Goal: Task Accomplishment & Management: Complete application form

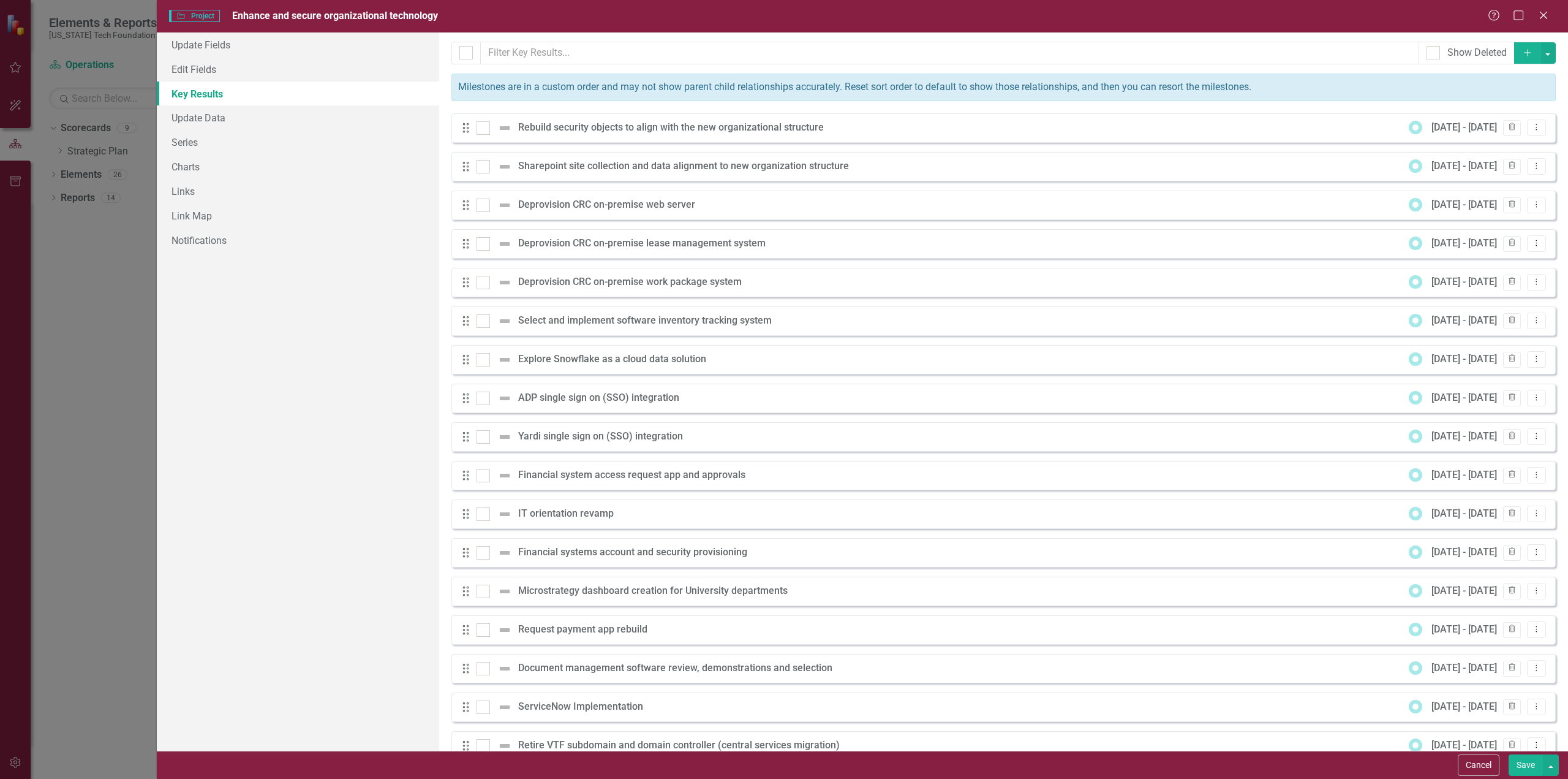
click at [1522, 50] on icon "Add" at bounding box center [1527, 52] width 11 height 8
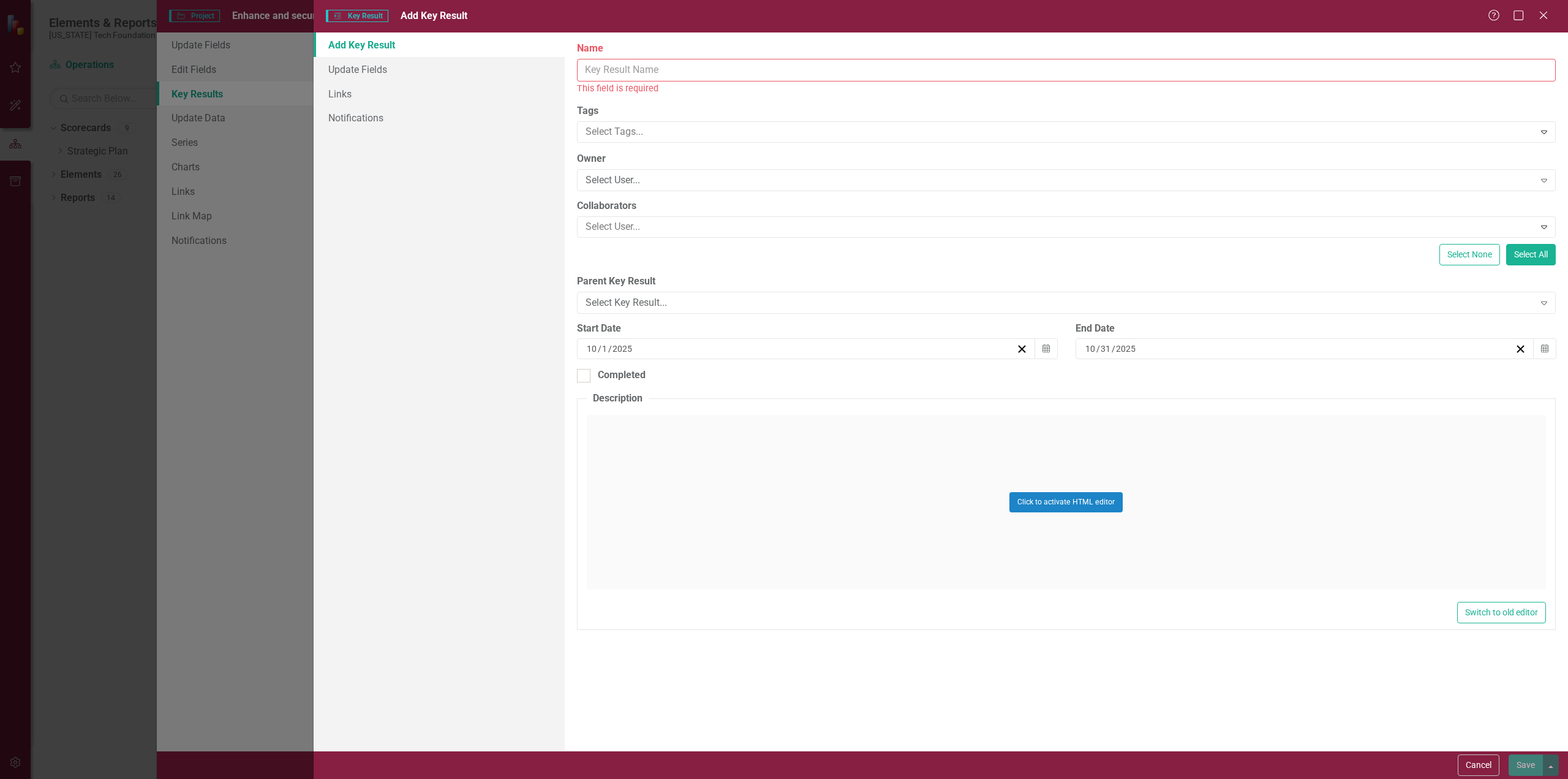
click at [598, 67] on input "Name" at bounding box center [1066, 70] width 979 height 22
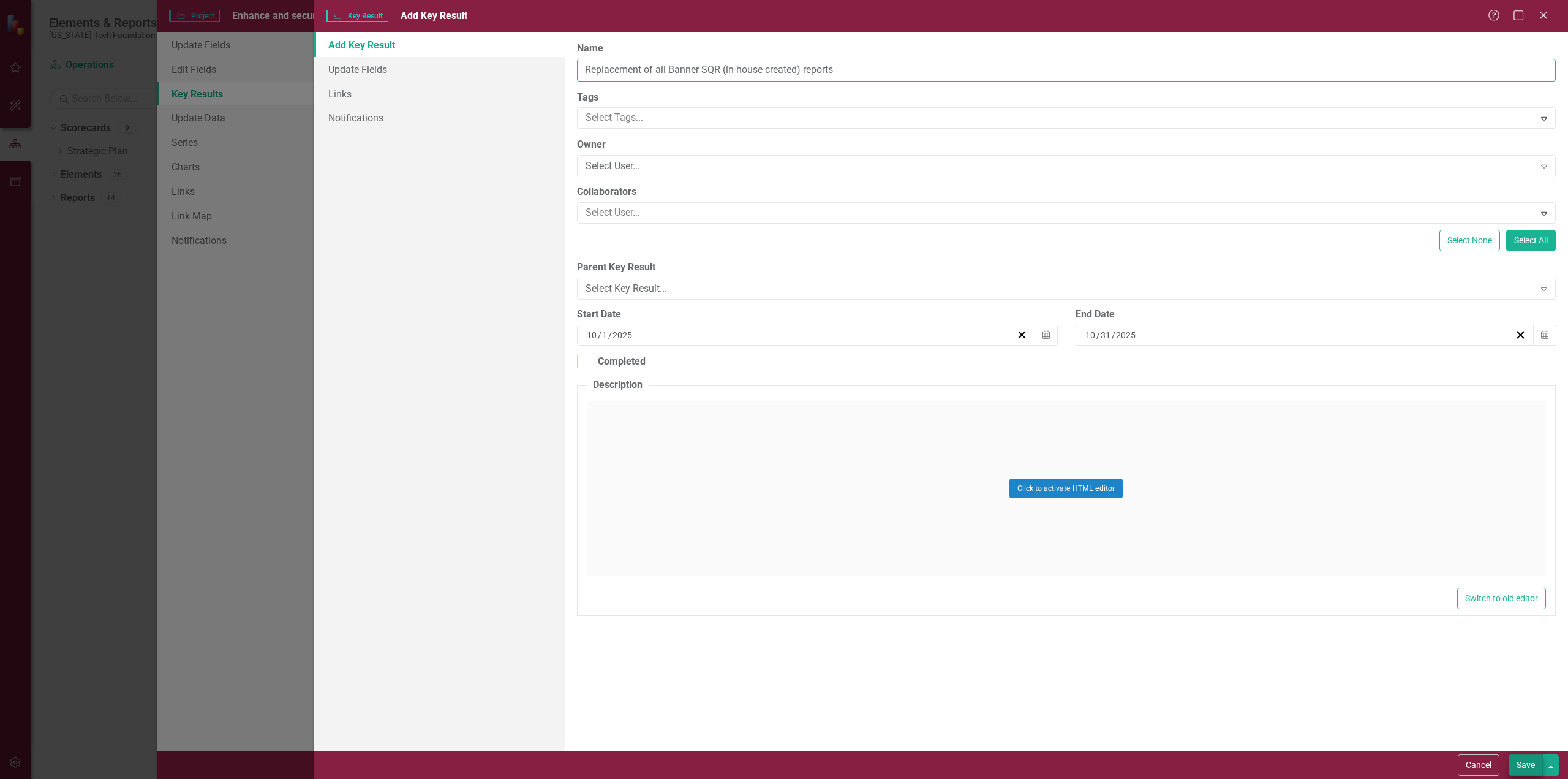
type input "Replacement of all Banner SQR (in-house created) reports"
click at [1528, 763] on button "Save" at bounding box center [1526, 765] width 35 height 22
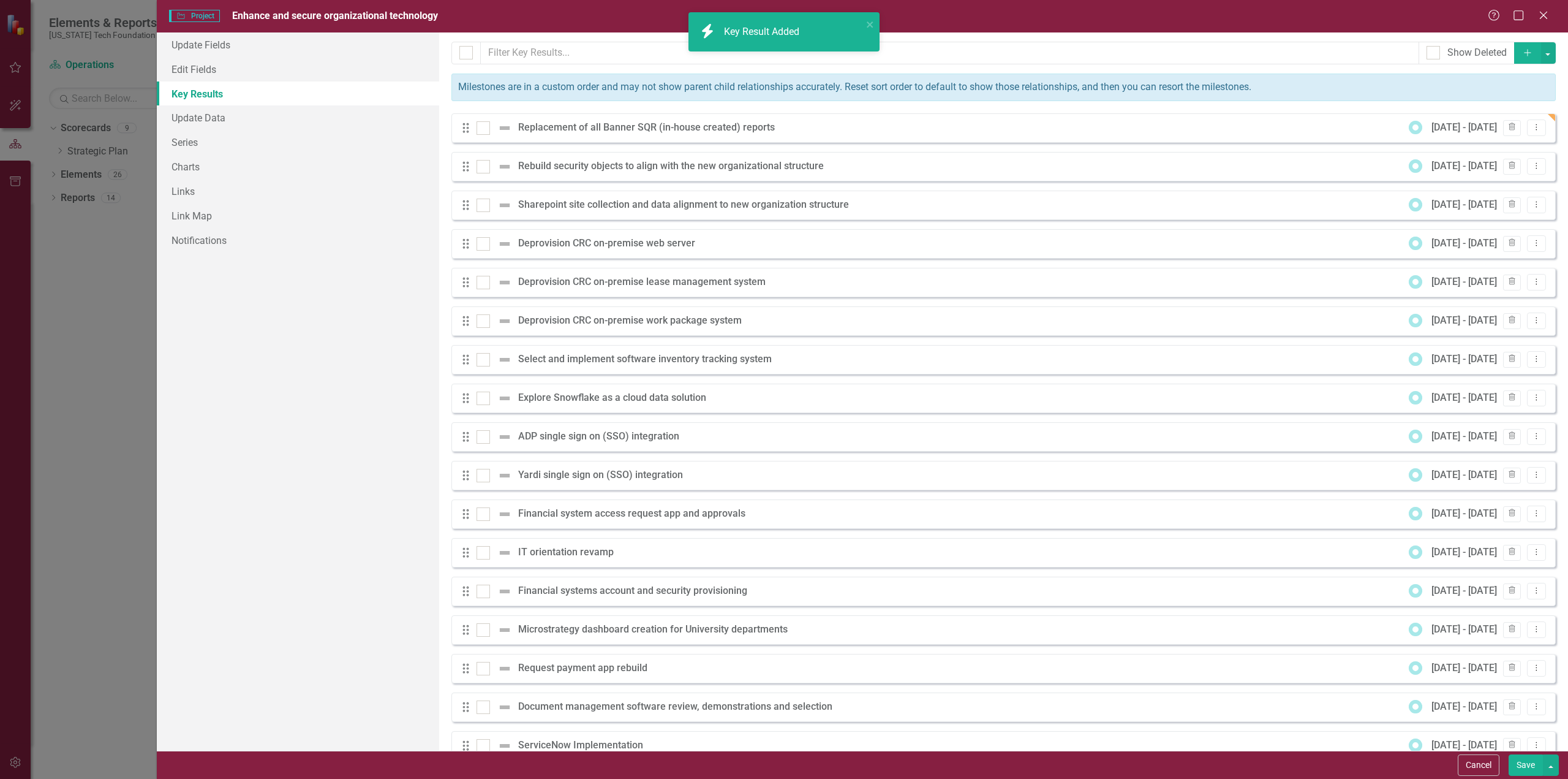
click at [1524, 53] on icon "button" at bounding box center [1527, 52] width 7 height 7
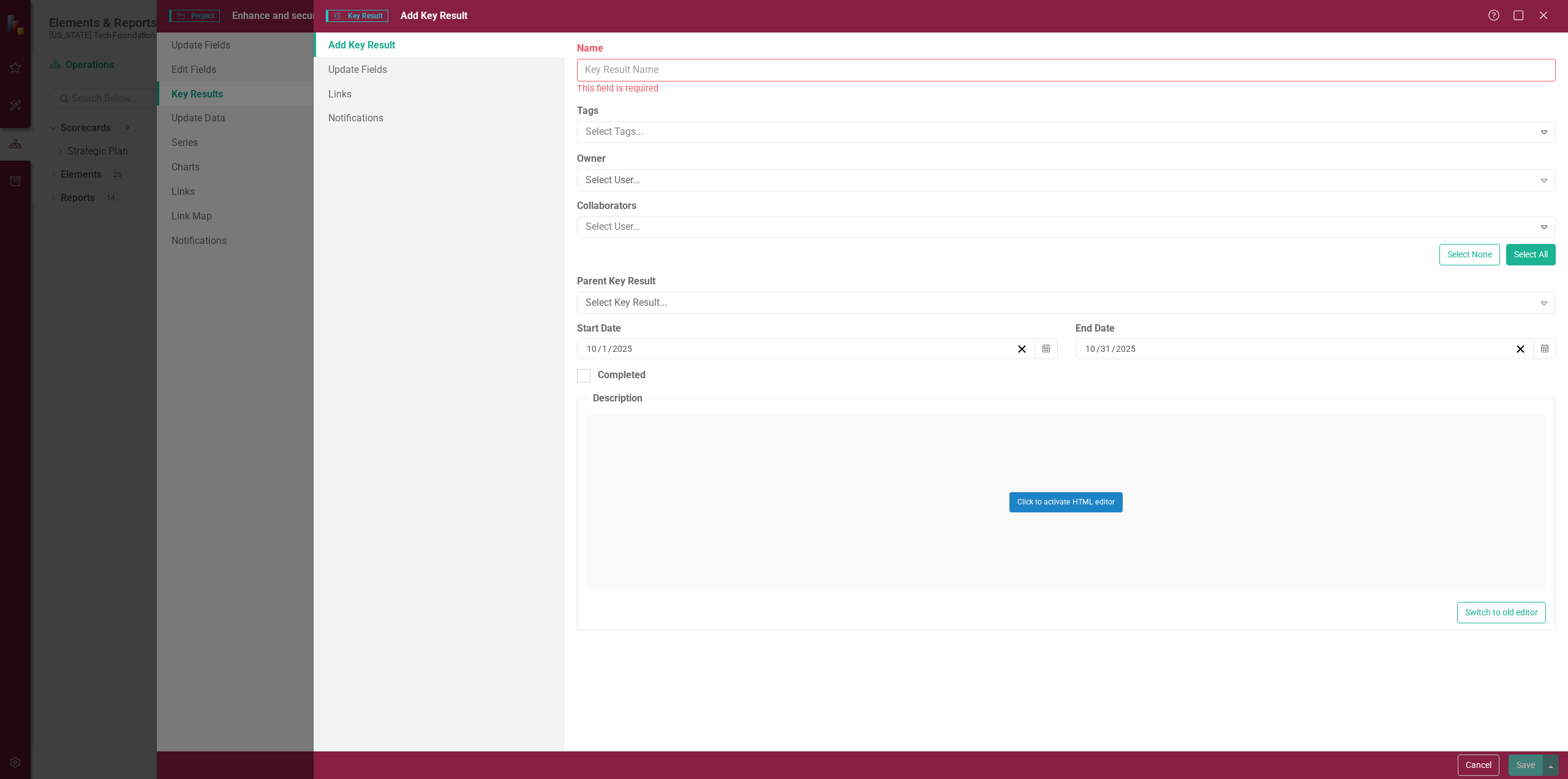
click at [675, 72] on input "Name" at bounding box center [1066, 70] width 979 height 22
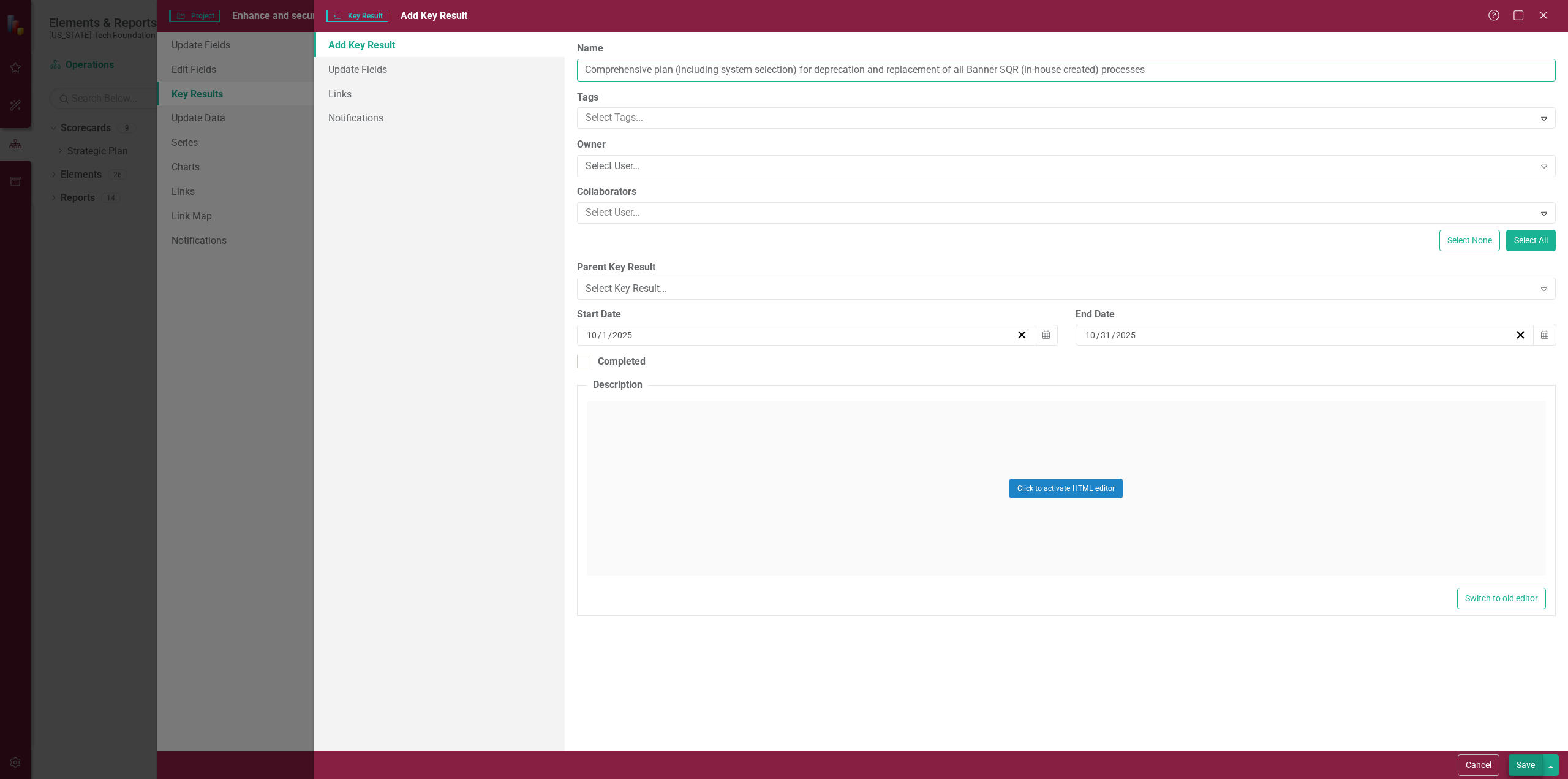
type input "Comprehensive plan (including system selection) for deprecation and replacement…"
click at [1526, 767] on button "Save" at bounding box center [1526, 765] width 35 height 22
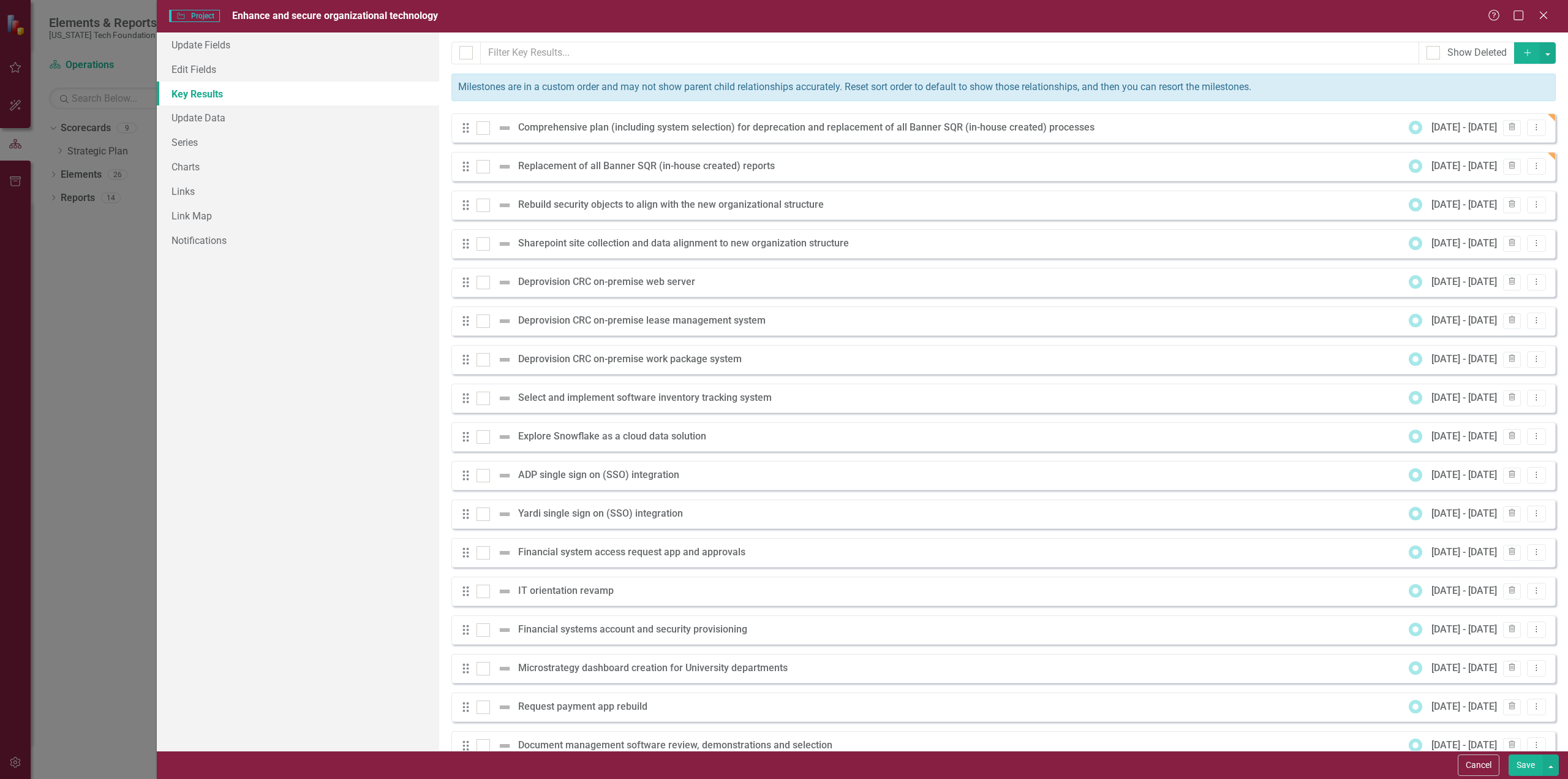
click at [1525, 764] on button "Save" at bounding box center [1526, 765] width 35 height 22
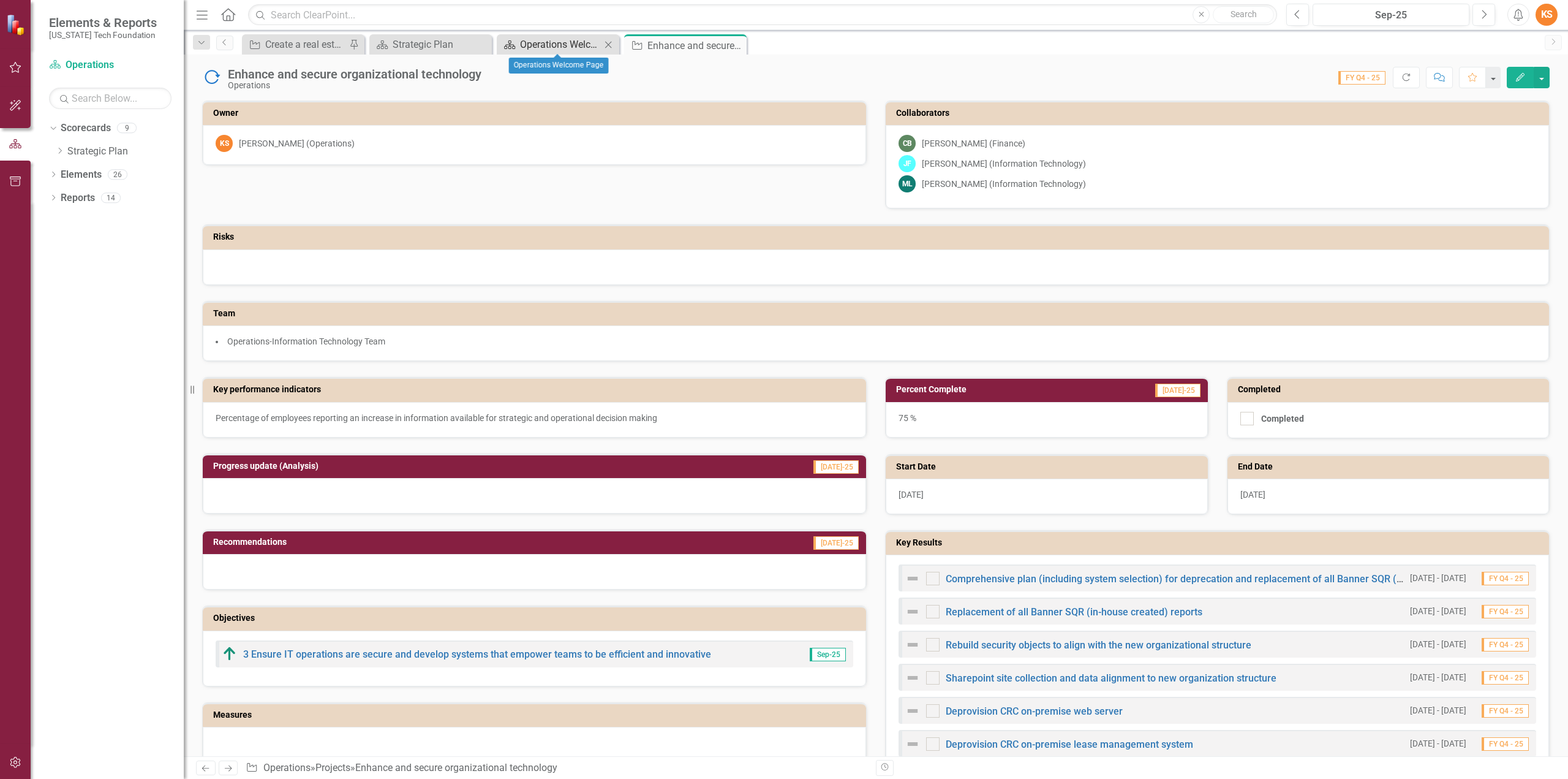
click at [564, 45] on div "Operations Welcome Page" at bounding box center [560, 44] width 81 height 15
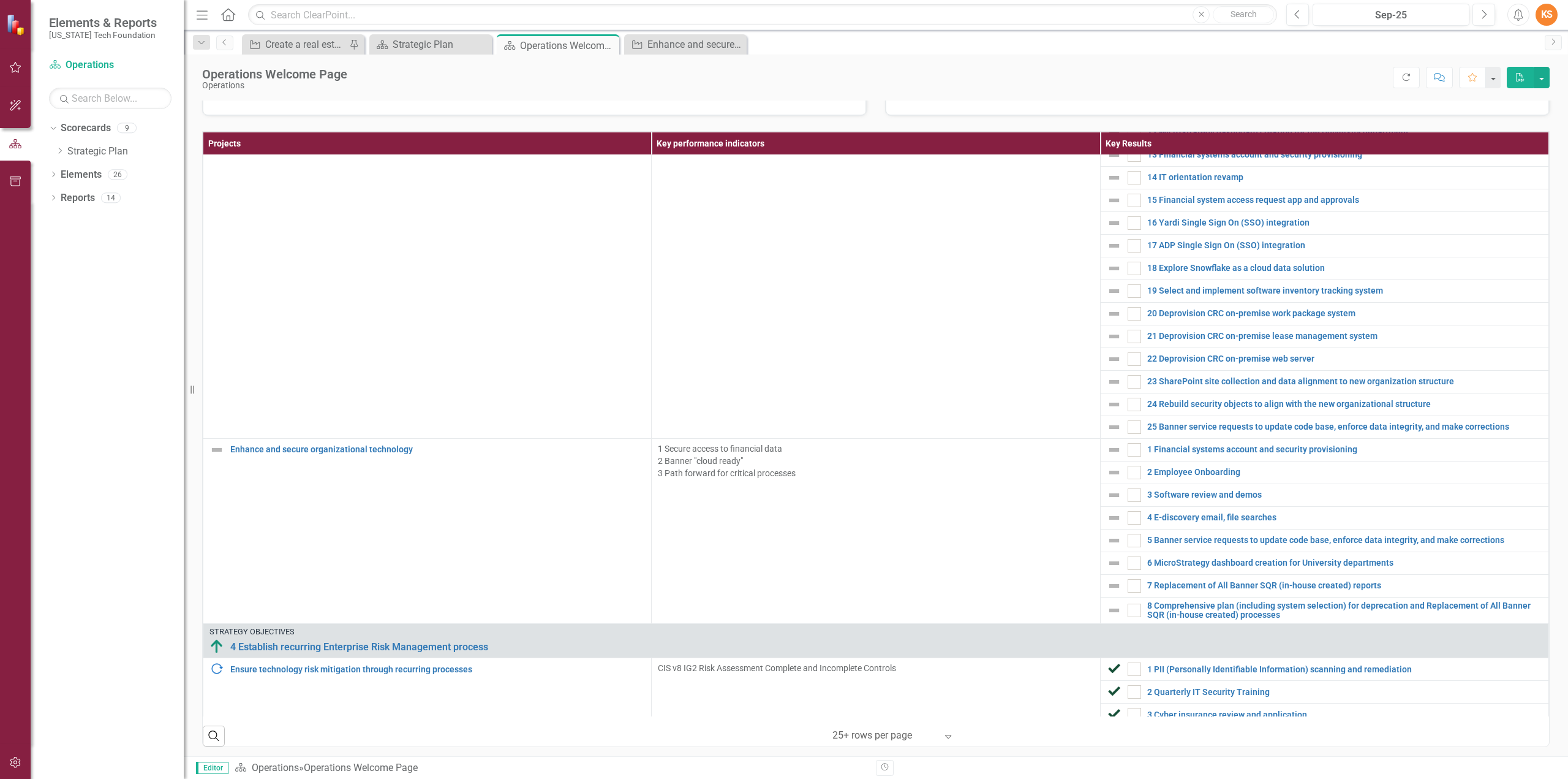
scroll to position [2682, 0]
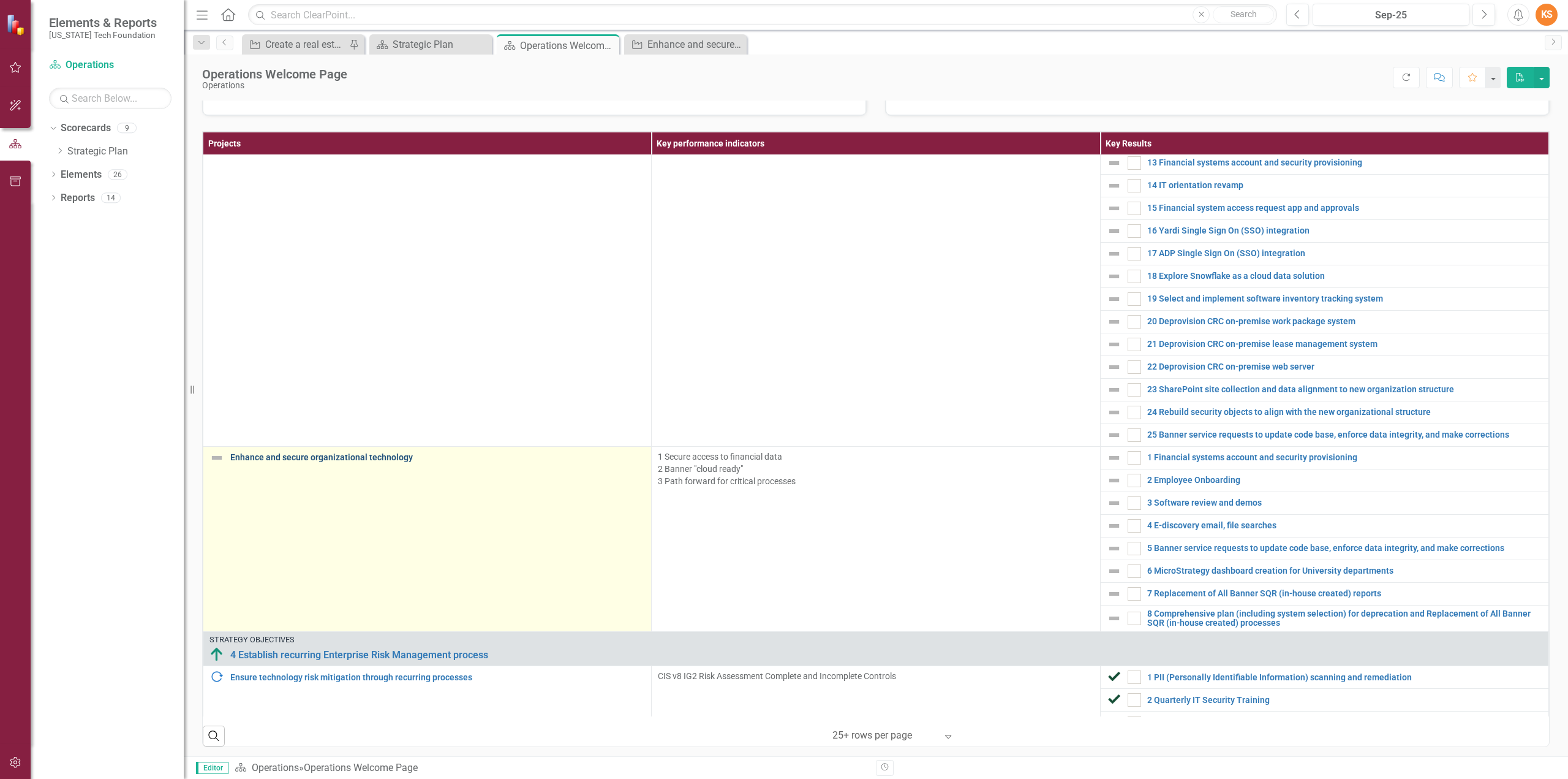
click at [308, 453] on link "Enhance and secure organizational technology" at bounding box center [438, 457] width 415 height 9
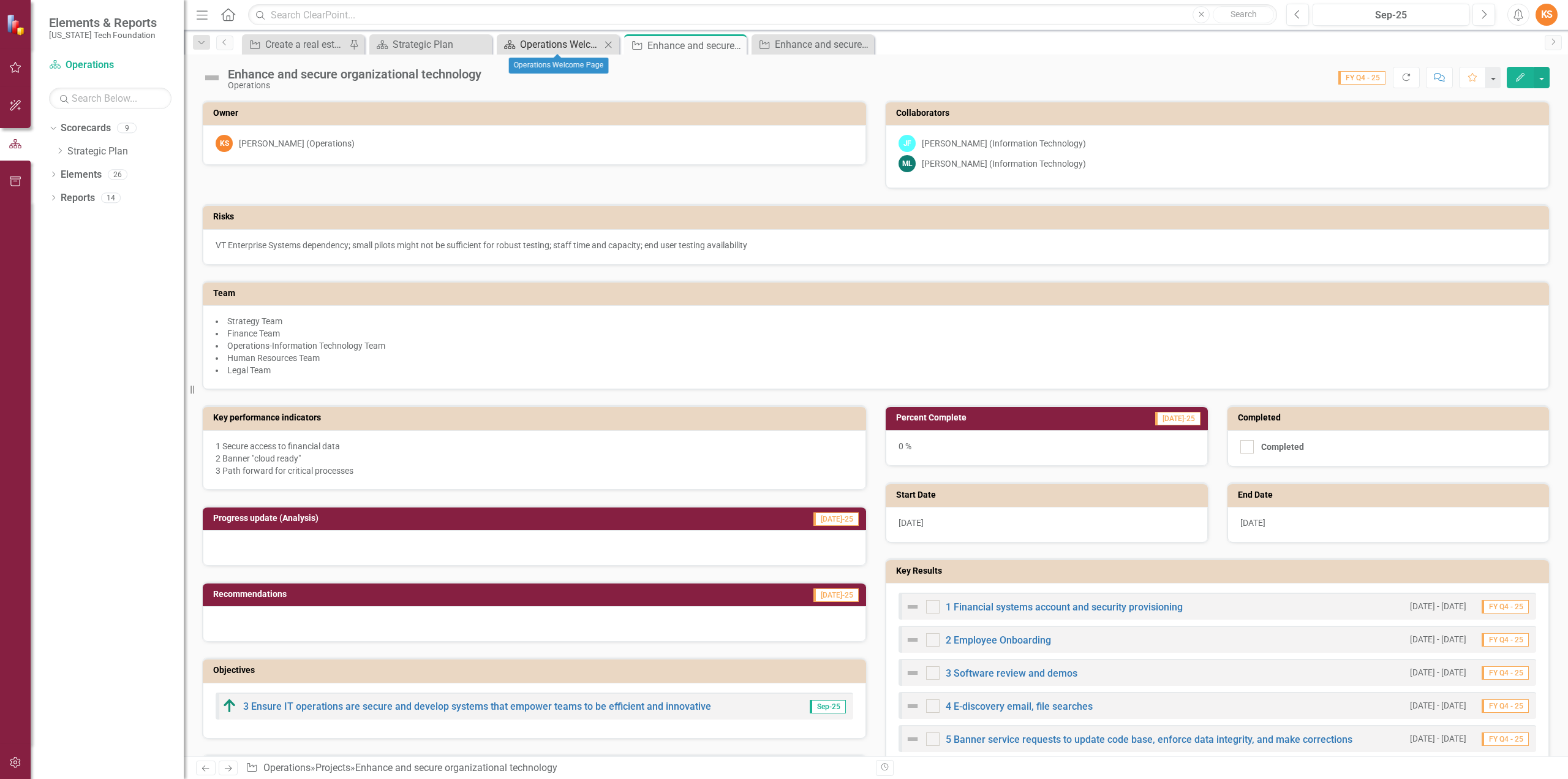
click at [558, 43] on div "Operations Welcome Page" at bounding box center [560, 44] width 81 height 15
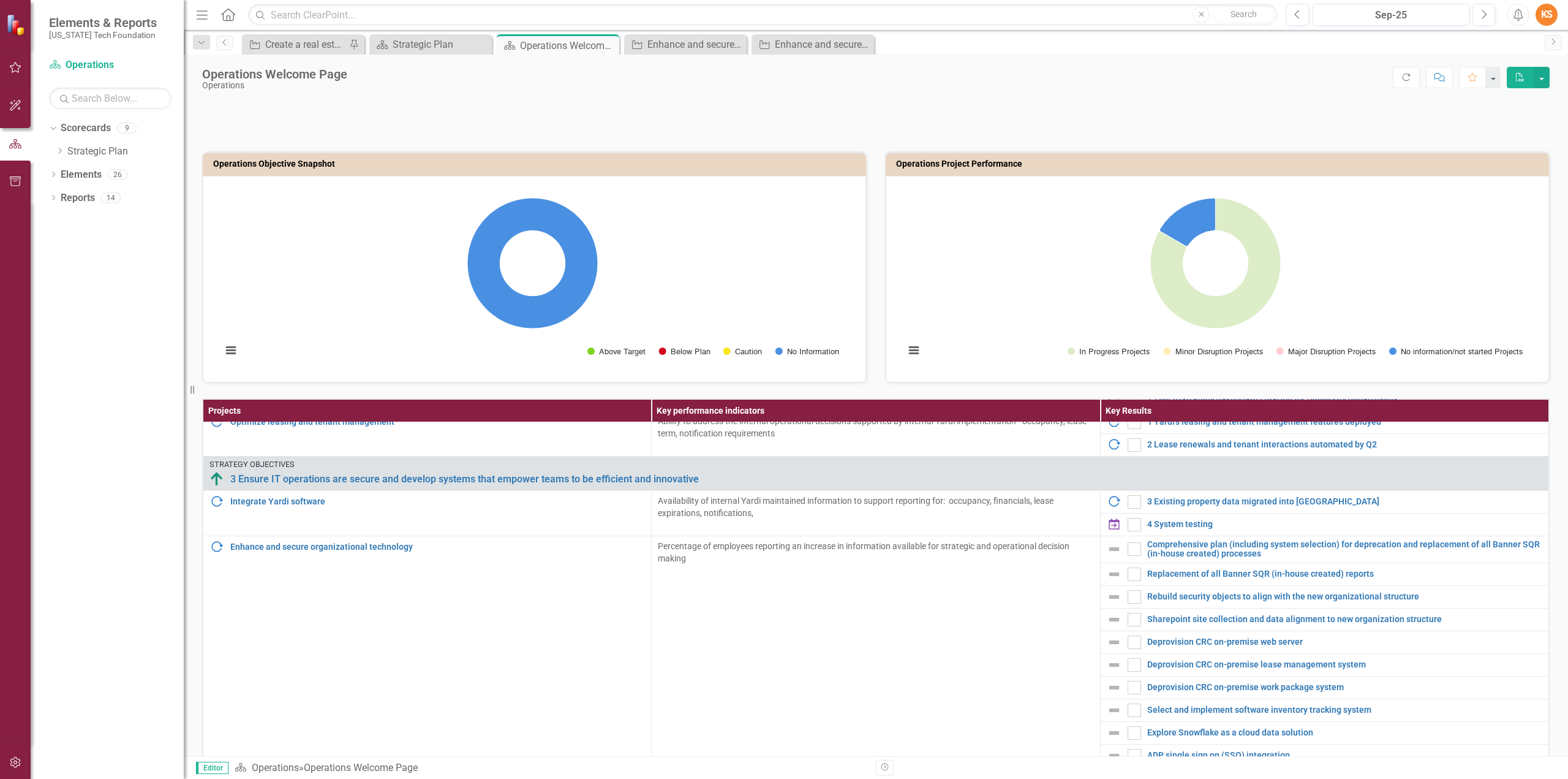
scroll to position [1316, 0]
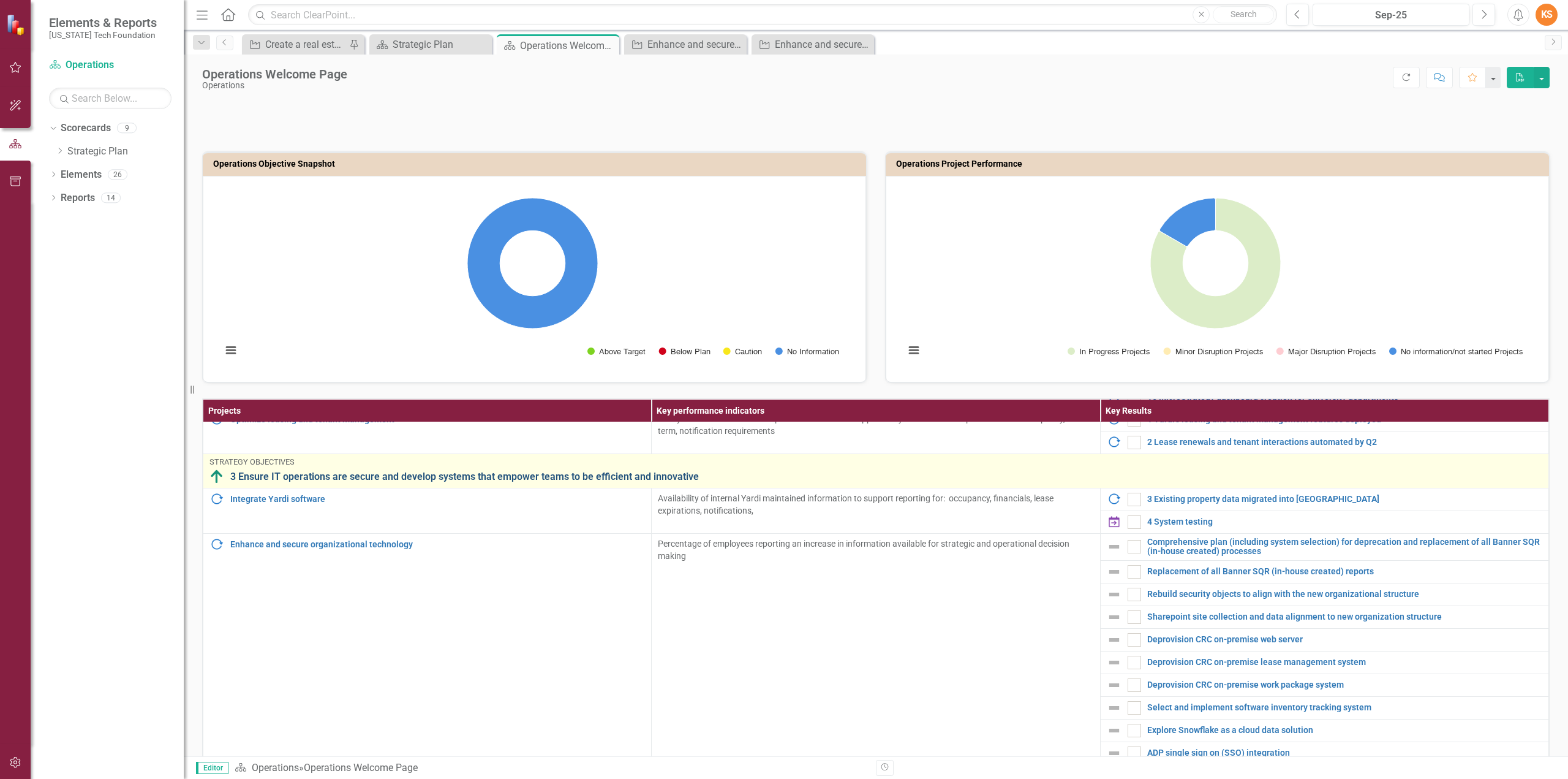
click at [473, 471] on link "3 Ensure IT operations are secure and develop systems that empower teams to be …" at bounding box center [886, 476] width 1312 height 11
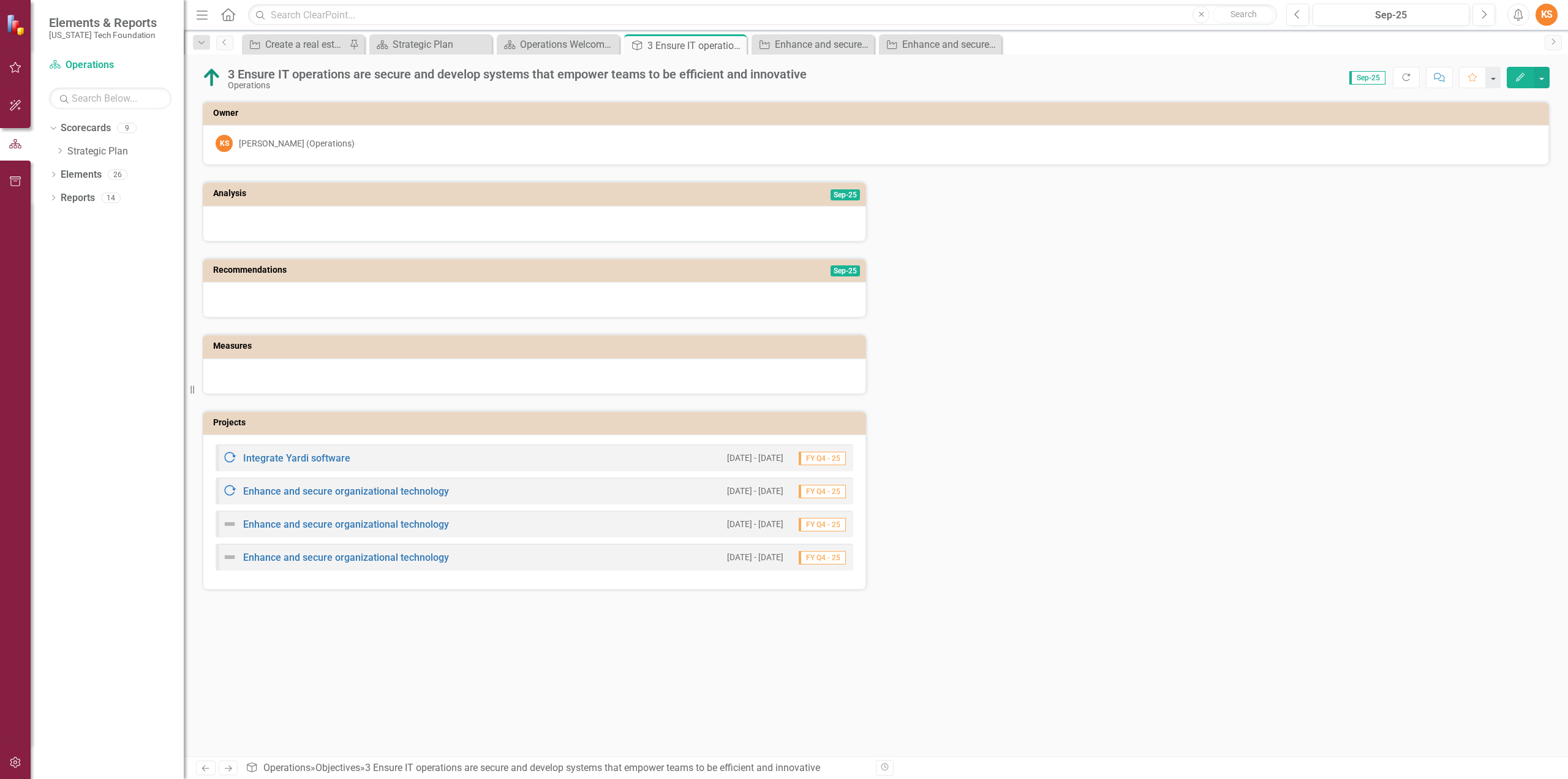
click at [1519, 74] on icon "Edit" at bounding box center [1520, 77] width 11 height 8
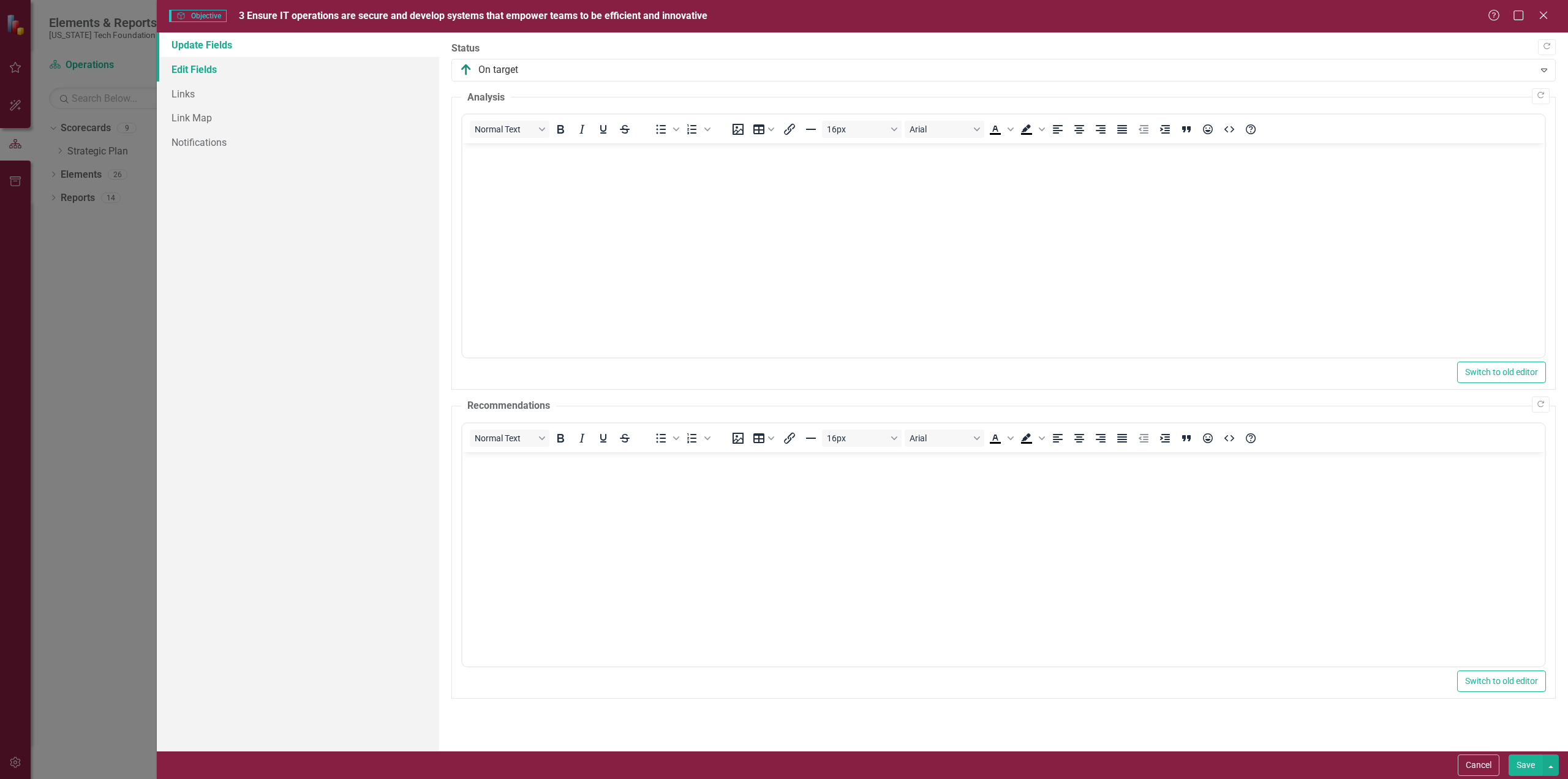
click at [188, 67] on link "Edit Fields" at bounding box center [297, 69] width 282 height 24
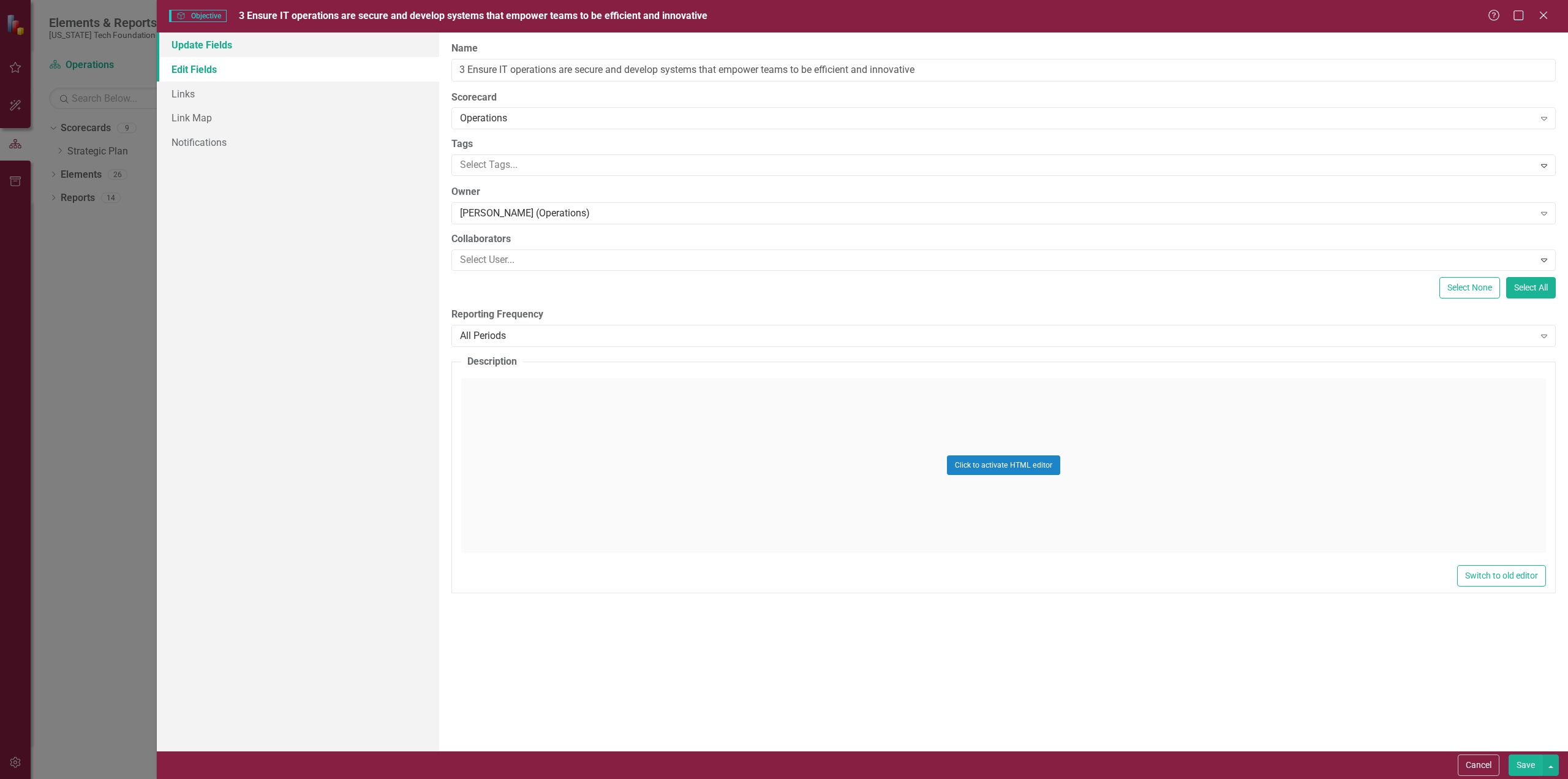
click at [209, 41] on link "Update Fields" at bounding box center [297, 45] width 282 height 24
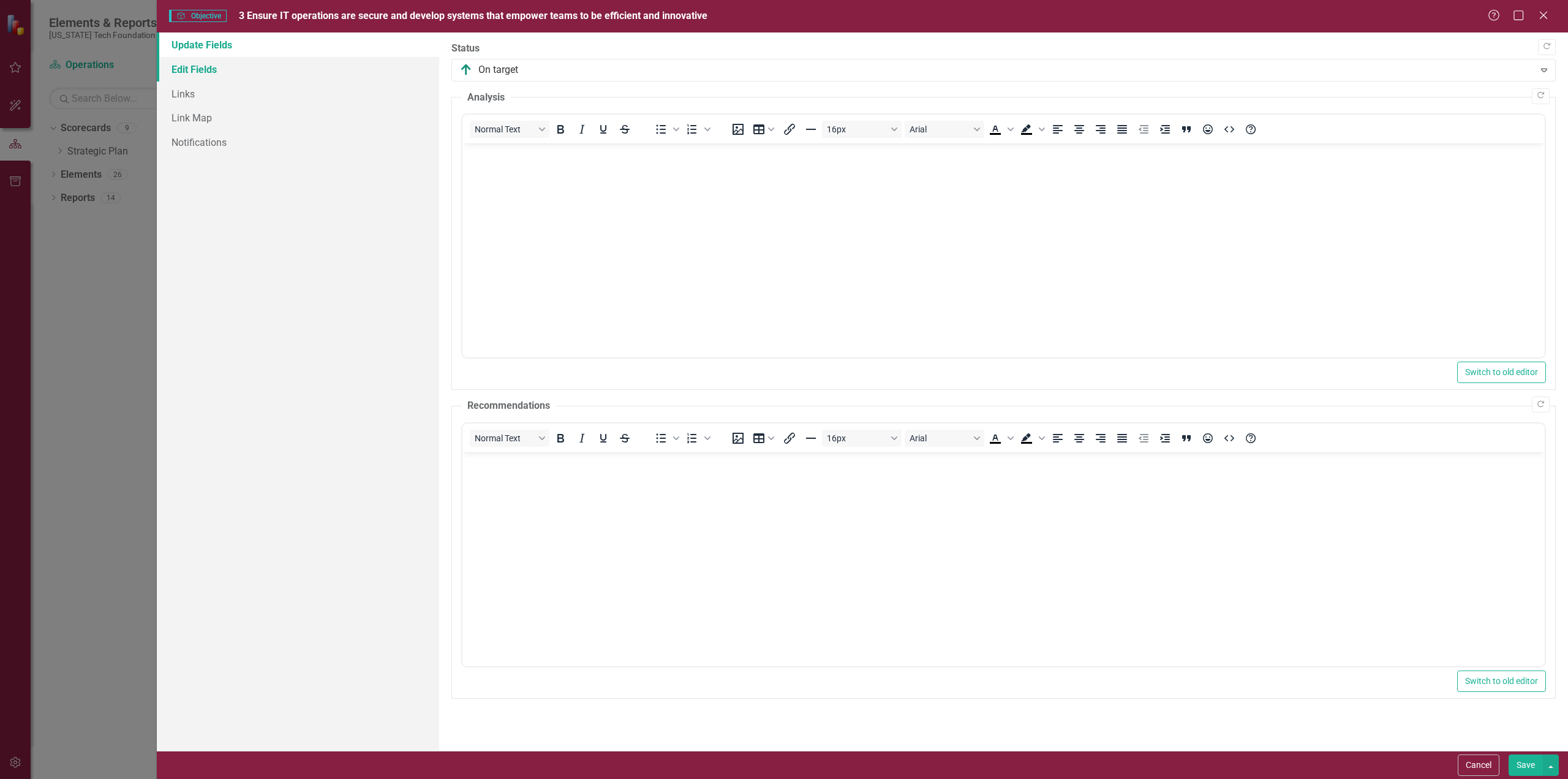
click at [197, 76] on link "Edit Fields" at bounding box center [297, 69] width 282 height 24
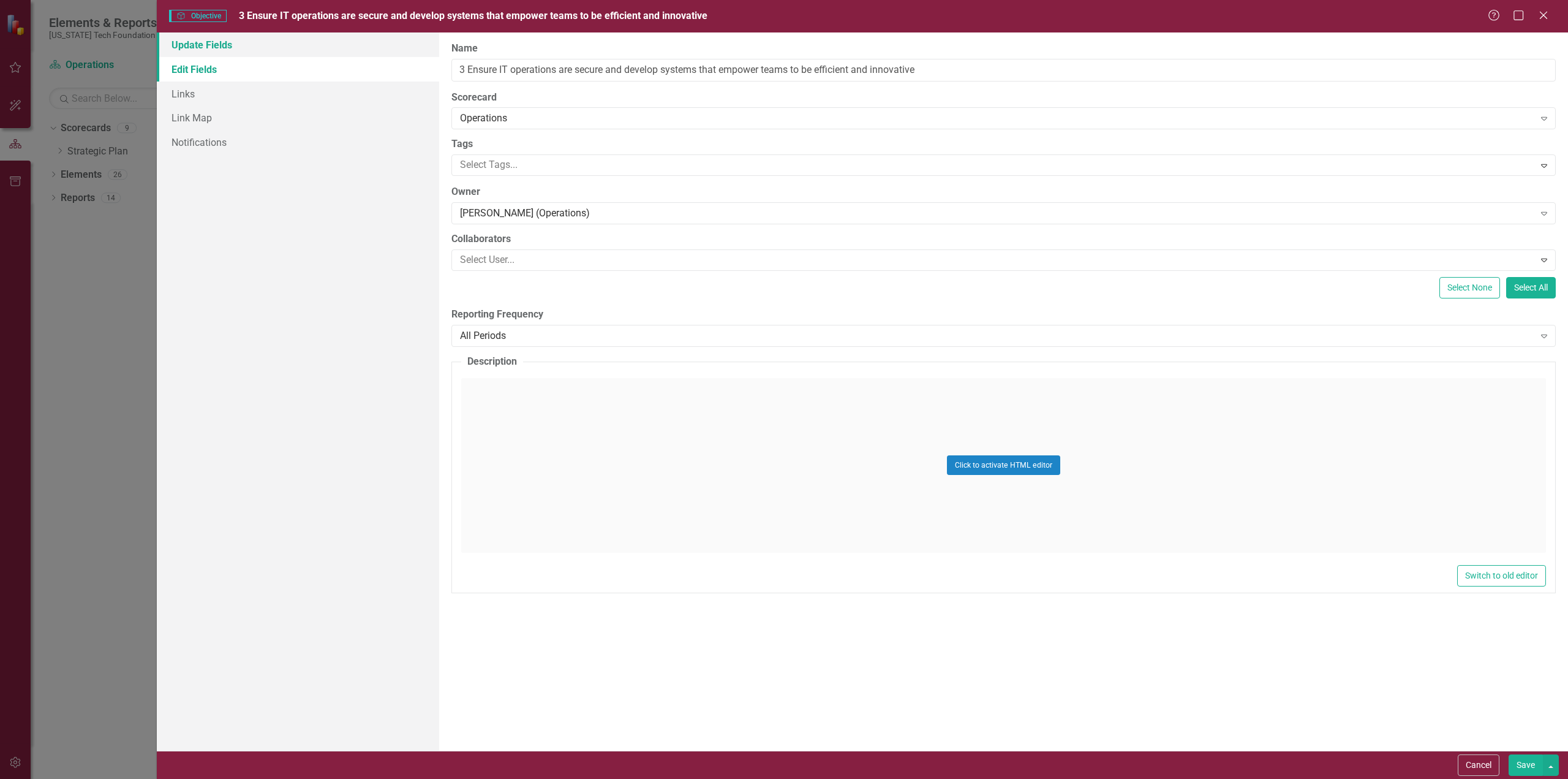
click at [207, 43] on link "Update Fields" at bounding box center [297, 45] width 282 height 24
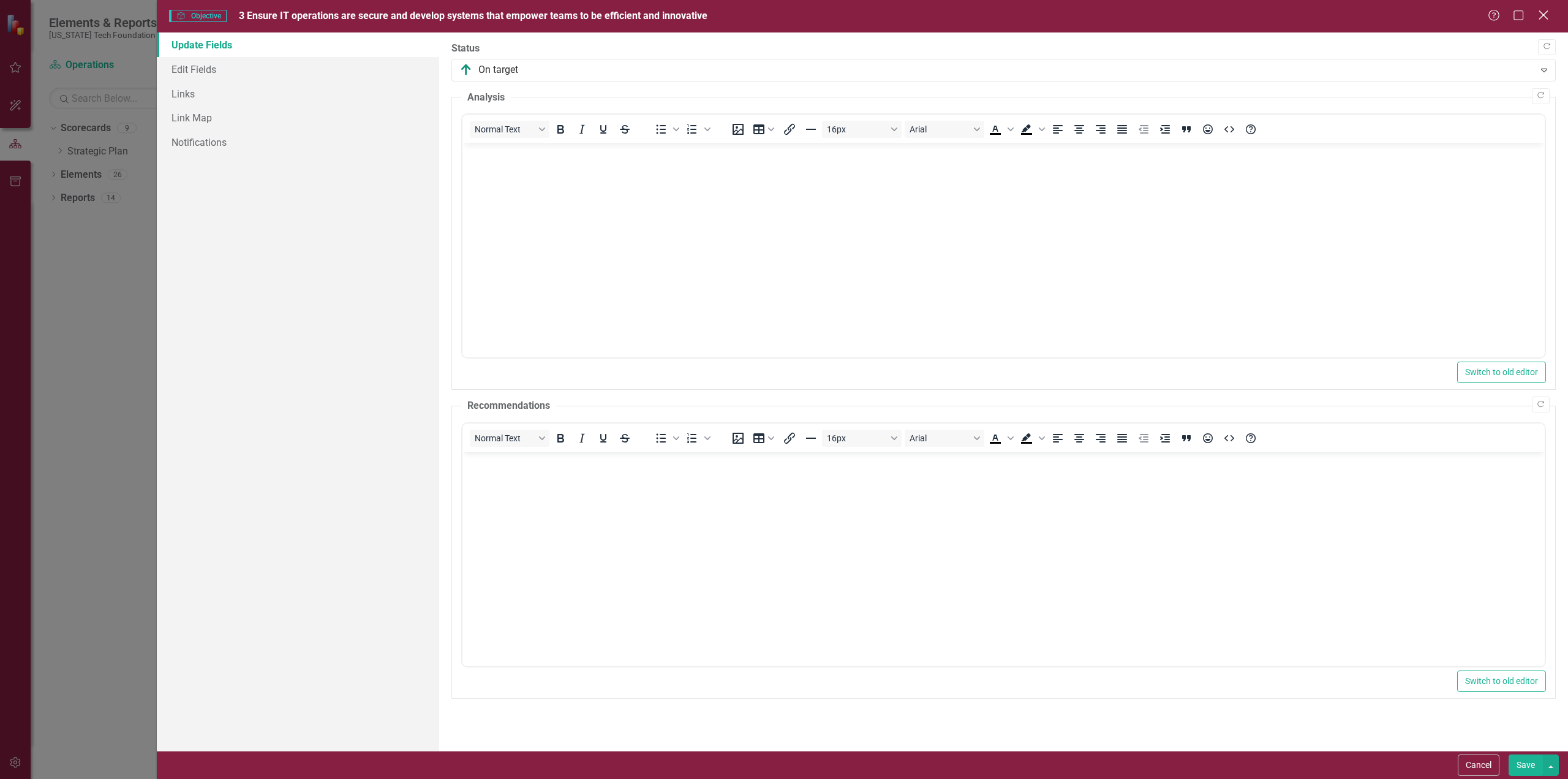
click at [1540, 18] on icon "Close" at bounding box center [1543, 15] width 15 height 12
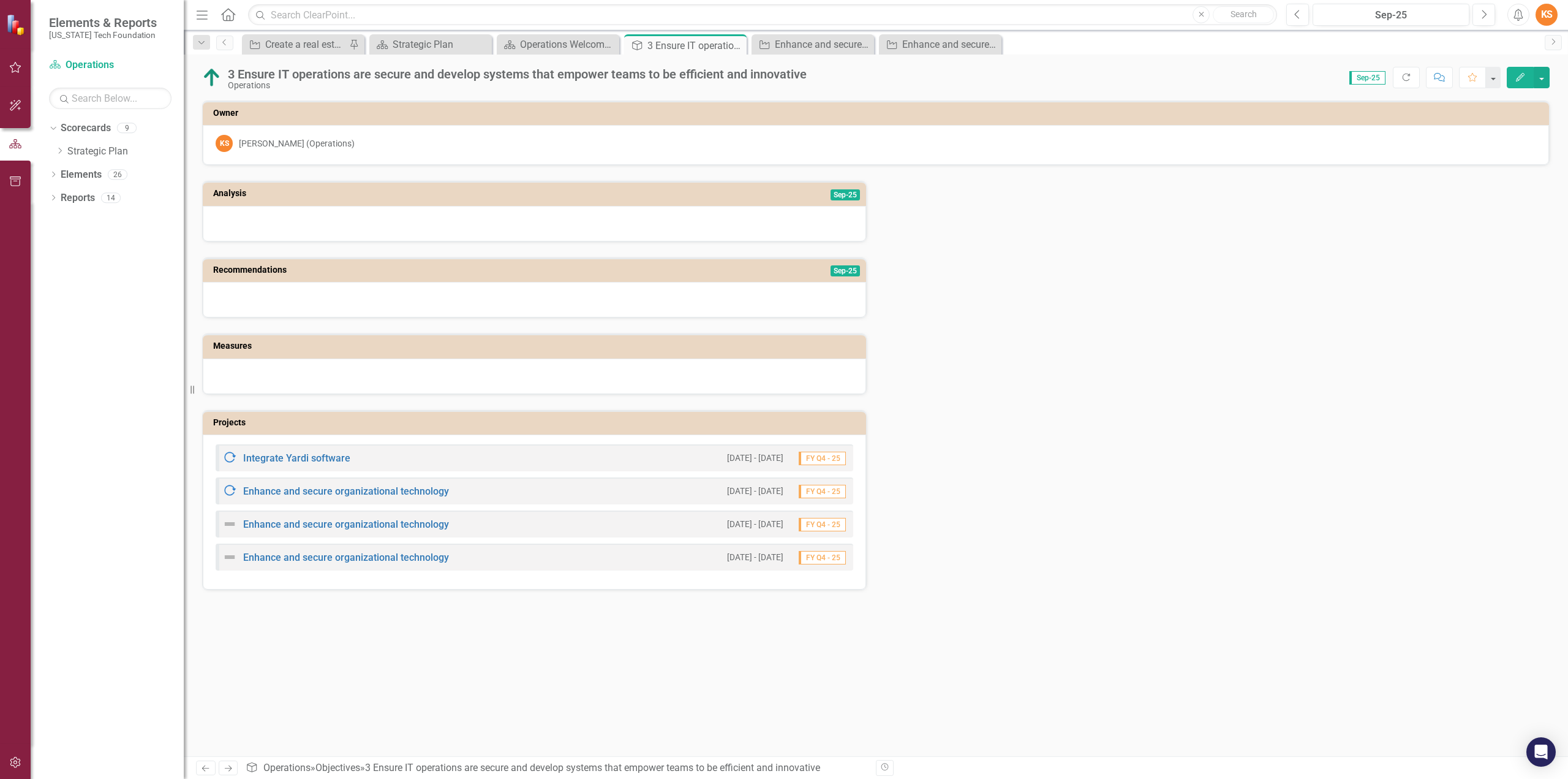
click at [995, 329] on div "Analysis Sep-25 Recommendations Sep-25 Measures Projects Integrate Yardi softwa…" at bounding box center [876, 377] width 1366 height 424
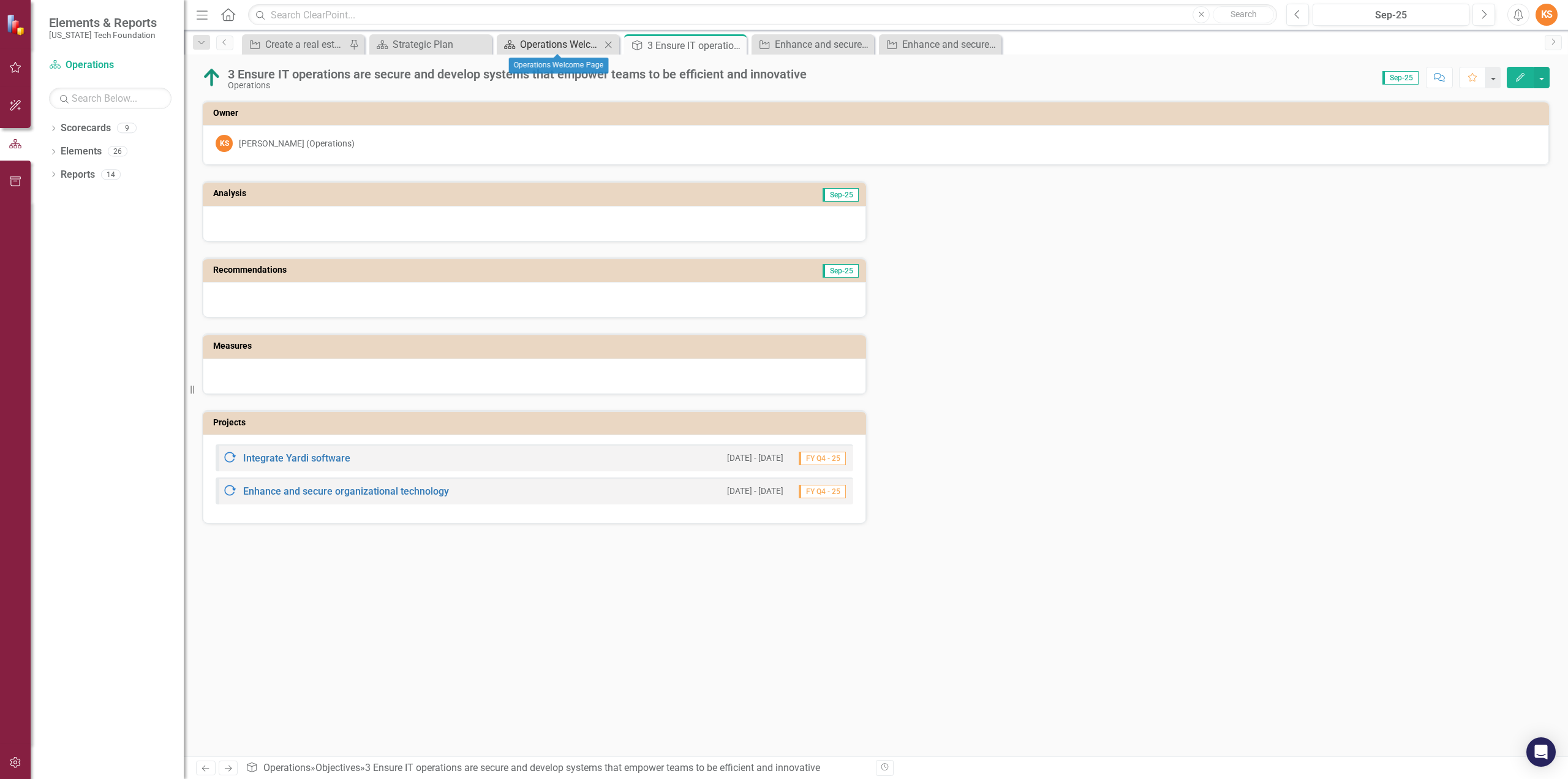
click at [539, 44] on div "Operations Welcome Page" at bounding box center [560, 44] width 81 height 15
